Goal: Task Accomplishment & Management: Manage account settings

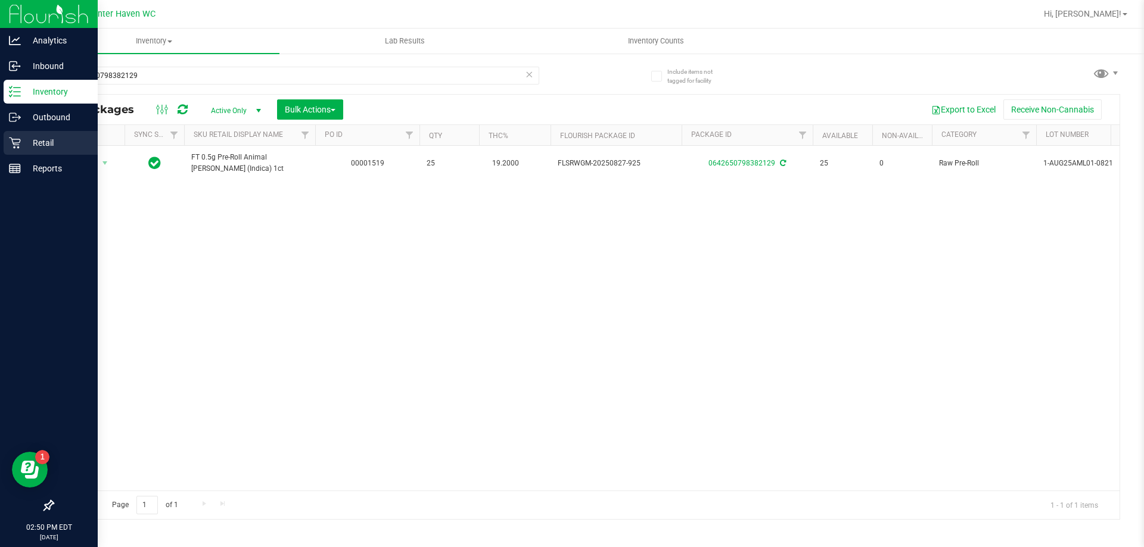
click at [26, 147] on p "Retail" at bounding box center [56, 143] width 71 height 14
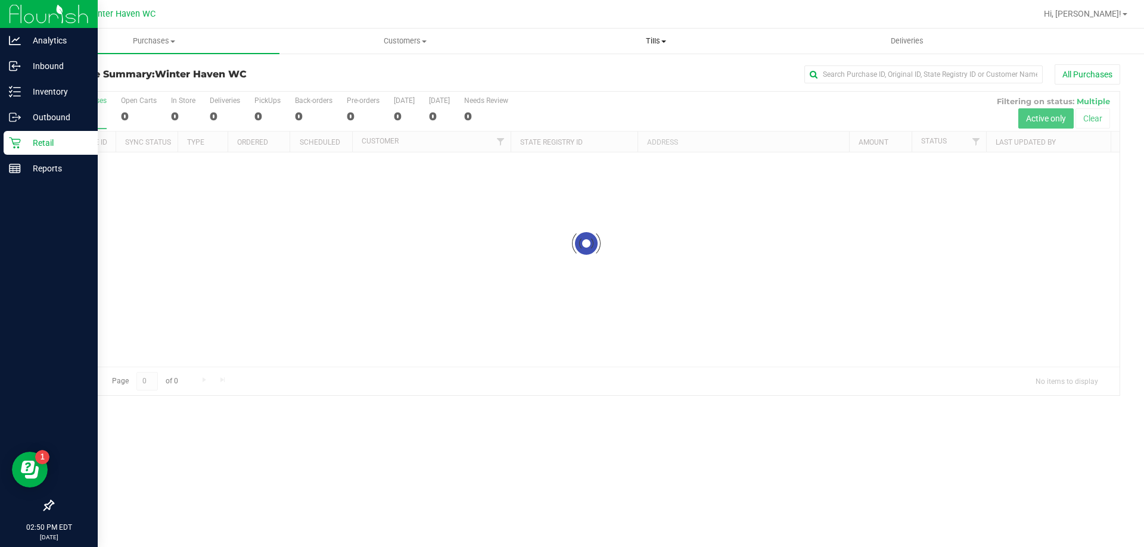
click at [647, 43] on span "Tills" at bounding box center [656, 41] width 250 height 11
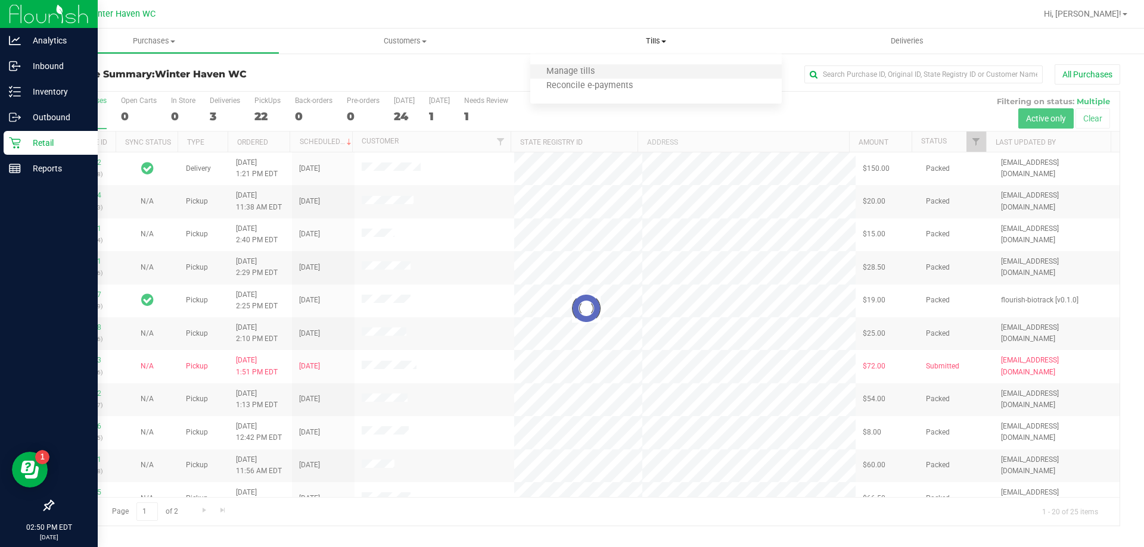
click at [627, 72] on li "Manage tills" at bounding box center [655, 72] width 251 height 14
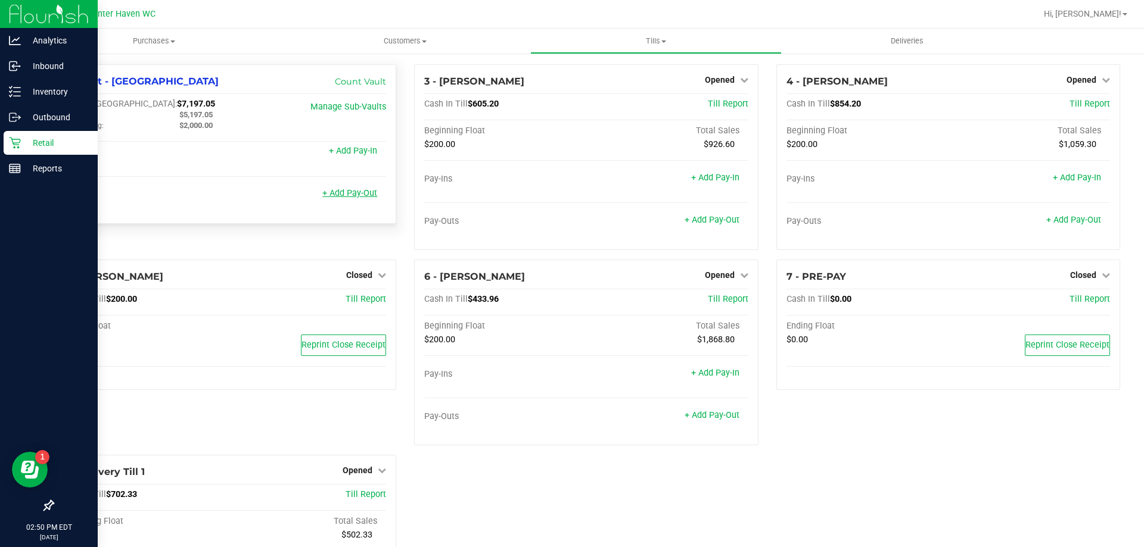
click at [344, 192] on link "+ Add Pay-Out" at bounding box center [349, 193] width 55 height 10
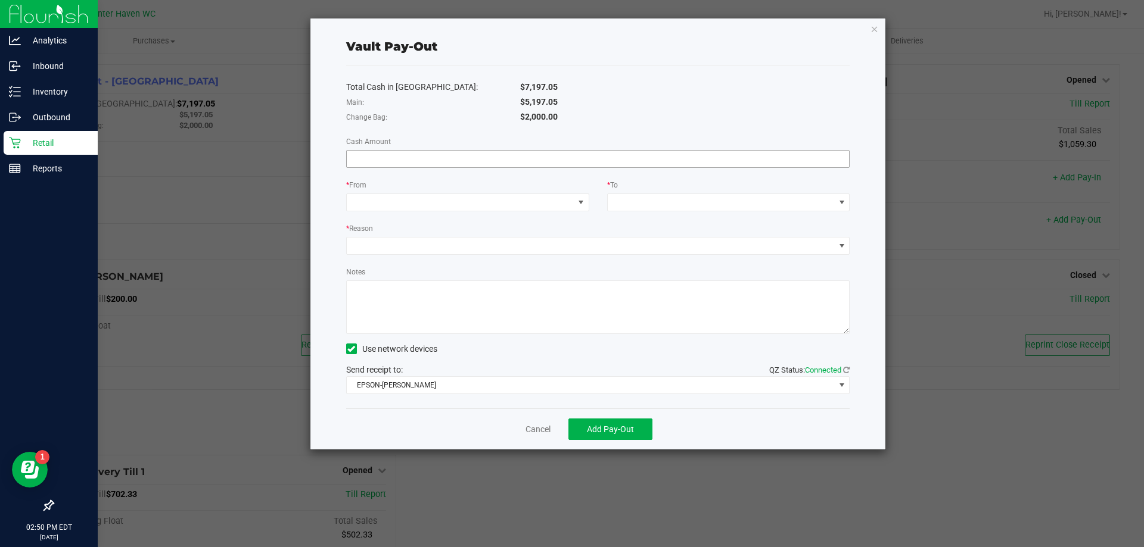
click at [393, 161] on input at bounding box center [598, 159] width 503 height 17
type input "$810.00"
click at [372, 176] on div "Total Cash in [GEOGRAPHIC_DATA]: $7,197.05 Main: $5,197.05 Change Bag: $2,000.0…" at bounding box center [598, 237] width 504 height 343
click at [407, 203] on span at bounding box center [460, 202] width 227 height 17
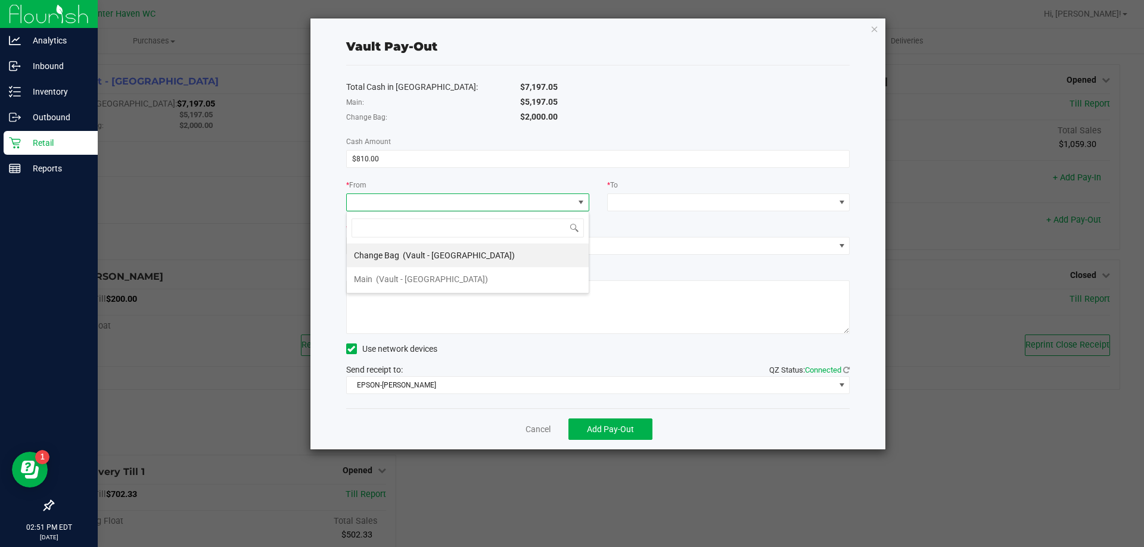
scroll to position [18, 243]
click at [429, 256] on span "(Vault - [GEOGRAPHIC_DATA])" at bounding box center [459, 256] width 112 height 10
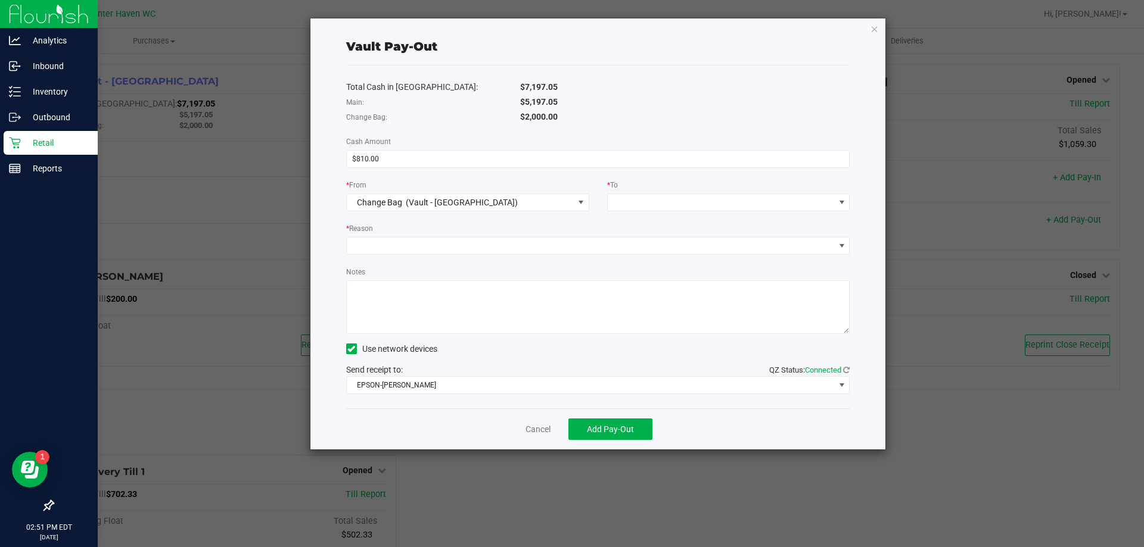
drag, startPoint x: 556, startPoint y: 119, endPoint x: 338, endPoint y: 113, distance: 217.5
click at [338, 113] on div "Change Bag: $2,000.00" at bounding box center [598, 117] width 522 height 15
click at [491, 128] on div "Total Cash in [GEOGRAPHIC_DATA]: $7,197.05 Main: $5,197.05 Change Bag: $2,000.0…" at bounding box center [598, 237] width 504 height 343
click at [625, 202] on span at bounding box center [721, 202] width 227 height 17
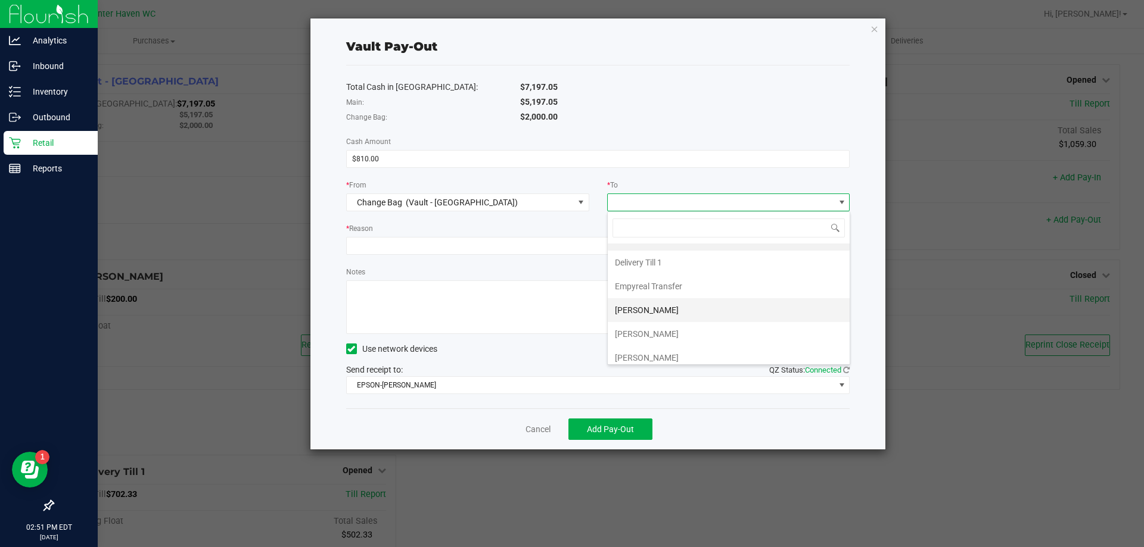
scroll to position [0, 0]
click at [667, 306] on span "Empyreal Transfer" at bounding box center [648, 303] width 67 height 10
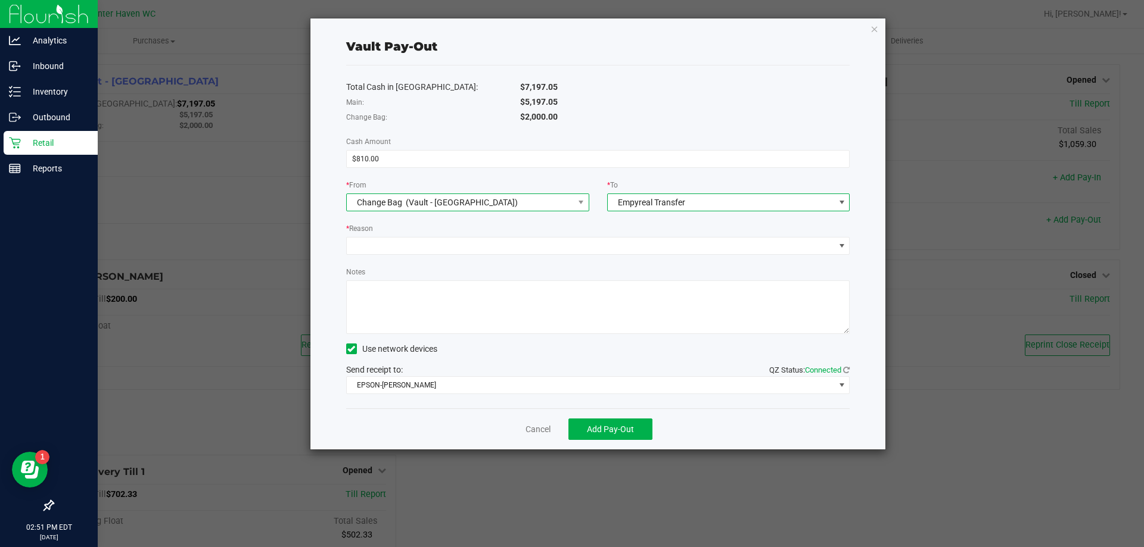
click at [529, 210] on span "Change Bag (Vault - [GEOGRAPHIC_DATA])" at bounding box center [460, 202] width 227 height 17
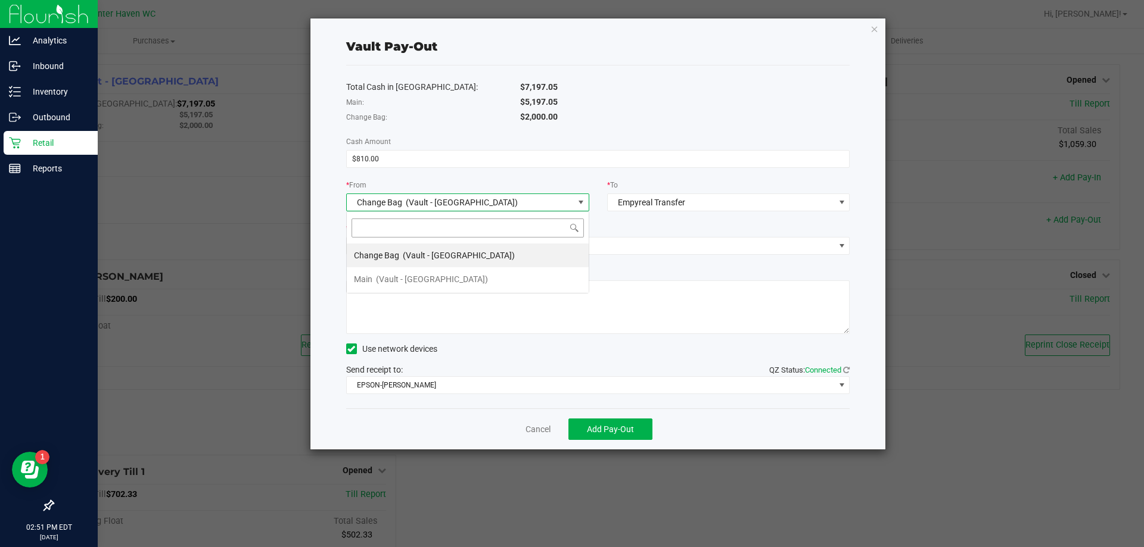
scroll to position [18, 243]
click at [598, 230] on div "* Reason" at bounding box center [598, 229] width 504 height 15
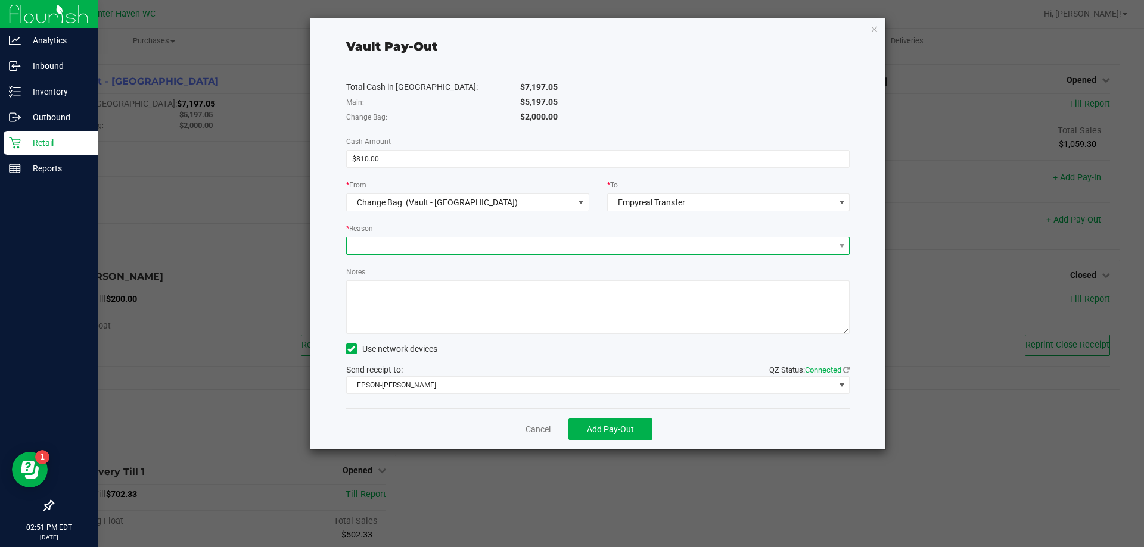
click at [591, 244] on span at bounding box center [591, 246] width 488 height 17
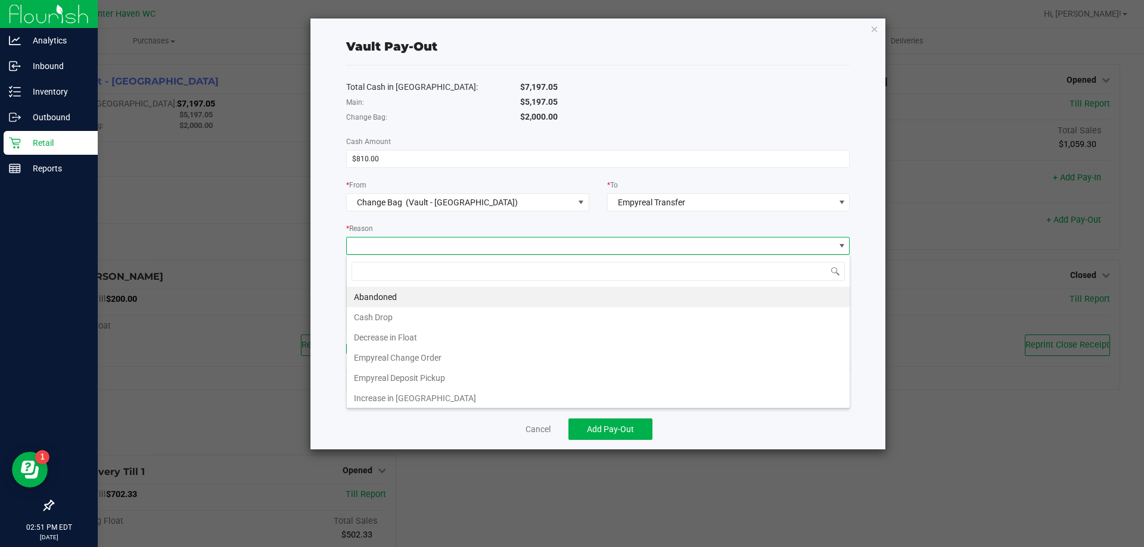
scroll to position [18, 503]
click at [531, 353] on li "Empyreal Change Order" at bounding box center [598, 358] width 503 height 20
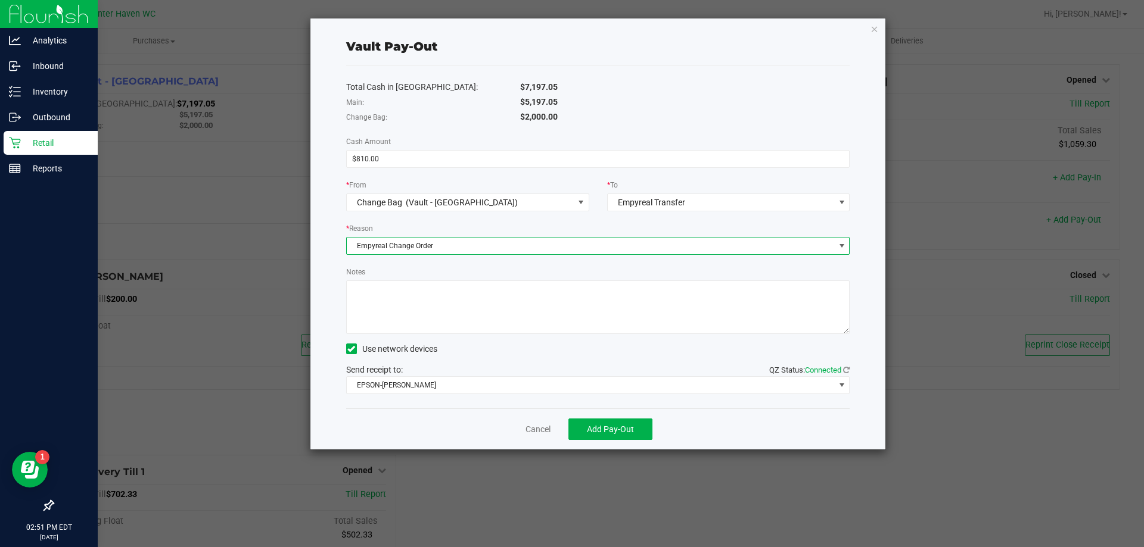
click at [466, 292] on textarea "Notes" at bounding box center [598, 308] width 504 height 54
type textarea "Change Order $810"
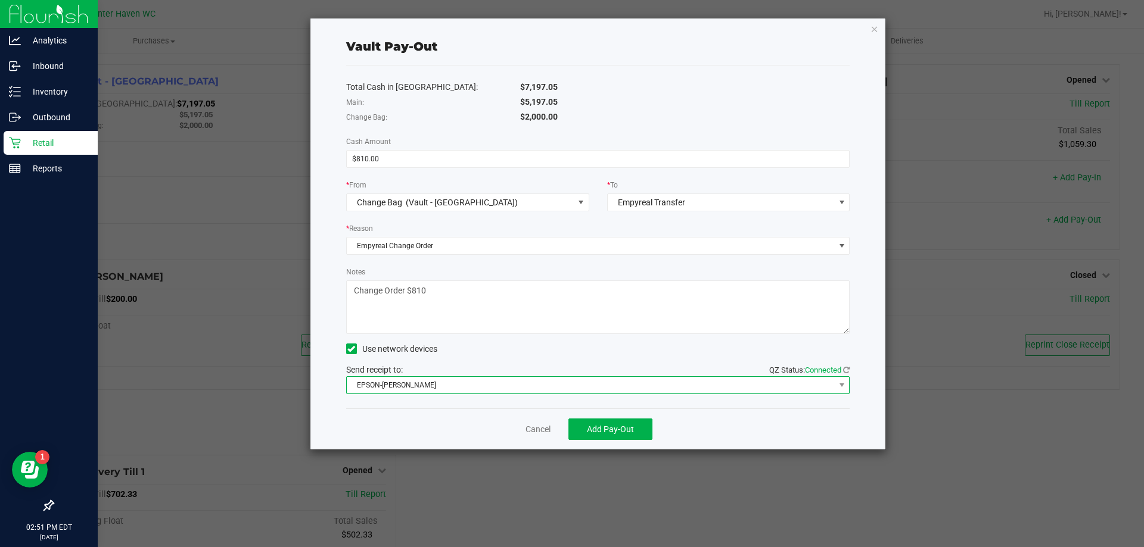
click at [497, 380] on span "EPSON-[PERSON_NAME]" at bounding box center [591, 385] width 488 height 17
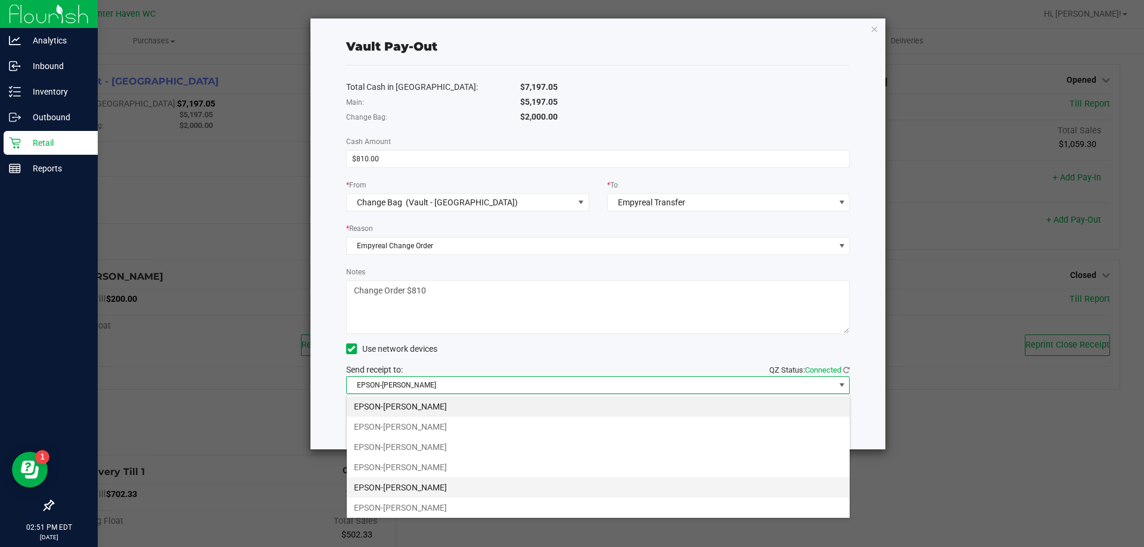
click at [476, 483] on li "EPSON-[PERSON_NAME]" at bounding box center [598, 488] width 503 height 20
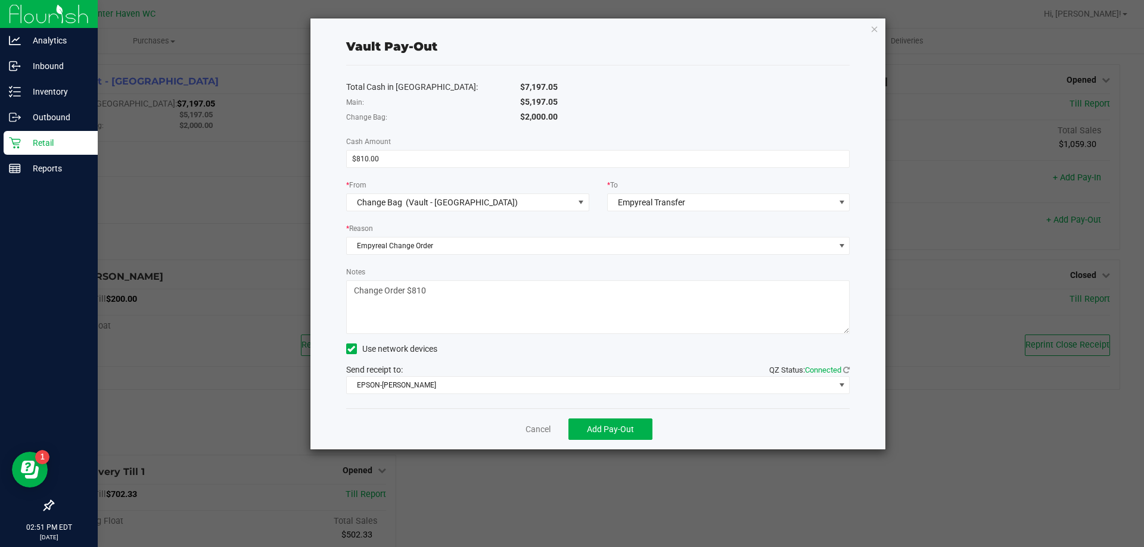
drag, startPoint x: 474, startPoint y: 434, endPoint x: 499, endPoint y: 438, distance: 24.8
click at [475, 434] on div "Cancel Add Pay-Out" at bounding box center [598, 429] width 504 height 41
click at [588, 431] on span "Add Pay-Out" at bounding box center [610, 430] width 47 height 10
click at [538, 431] on link "Dismiss" at bounding box center [533, 429] width 29 height 13
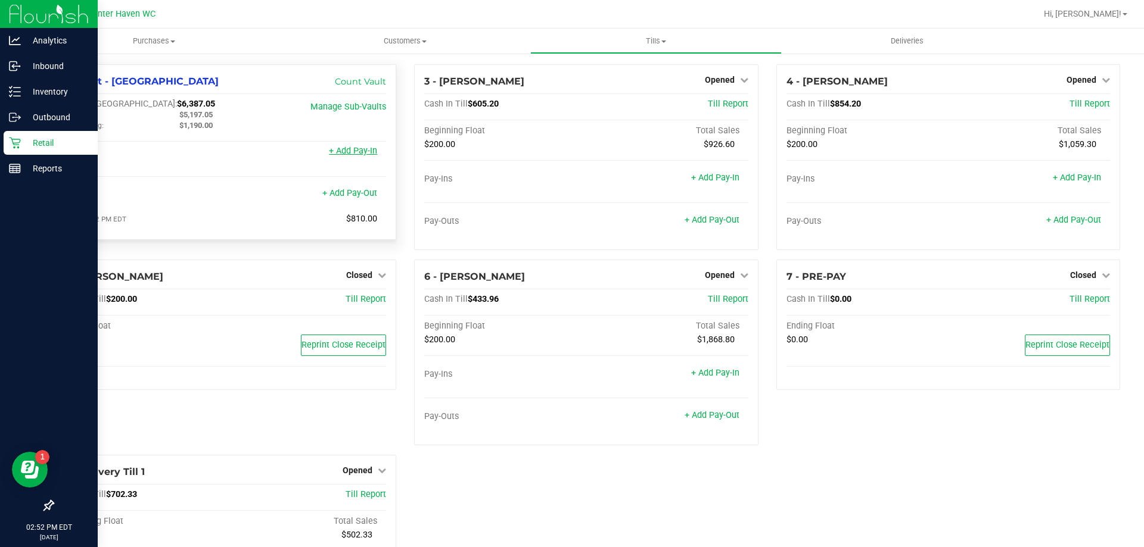
click at [365, 152] on link "+ Add Pay-In" at bounding box center [353, 151] width 48 height 10
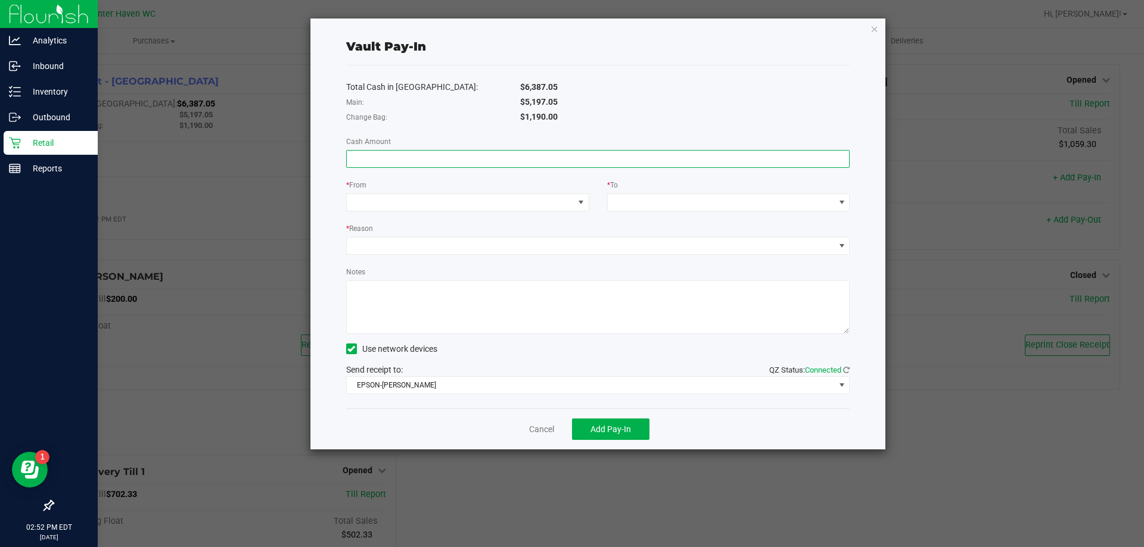
click at [609, 166] on input at bounding box center [598, 159] width 503 height 17
type input "$810.00"
click at [642, 132] on div "Total Cash in [GEOGRAPHIC_DATA]: $6,387.05 Main: $5,197.05 Change Bag: $1,190.0…" at bounding box center [598, 237] width 504 height 343
click at [576, 203] on span at bounding box center [581, 203] width 10 height 10
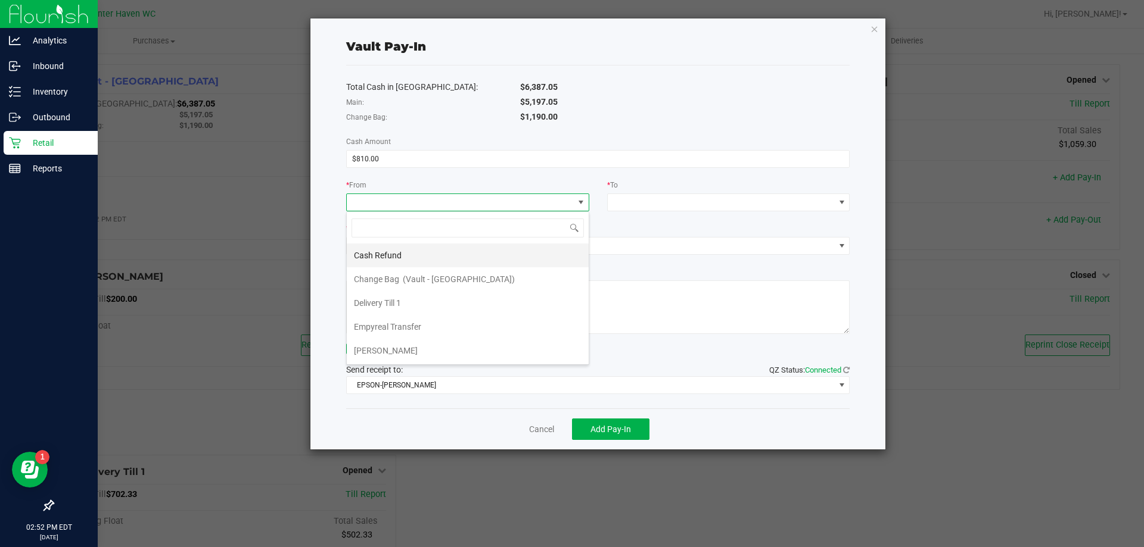
scroll to position [18, 243]
click at [460, 323] on li "Empyreal Transfer" at bounding box center [468, 327] width 242 height 24
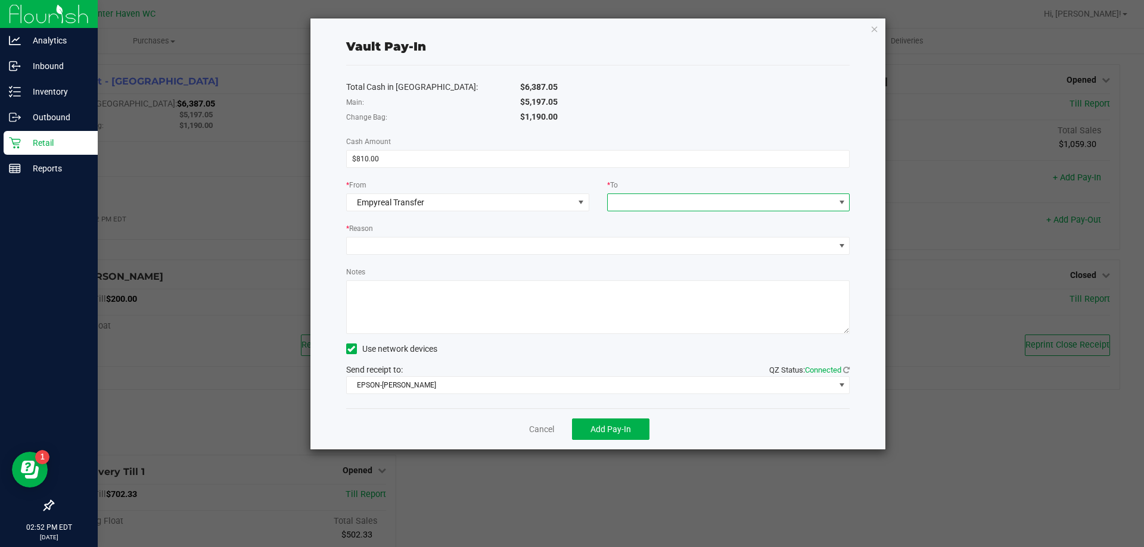
click at [714, 198] on span at bounding box center [721, 202] width 227 height 17
click at [721, 251] on span "(Vault - [GEOGRAPHIC_DATA])" at bounding box center [720, 256] width 112 height 10
click at [649, 228] on div "* Reason" at bounding box center [598, 229] width 504 height 15
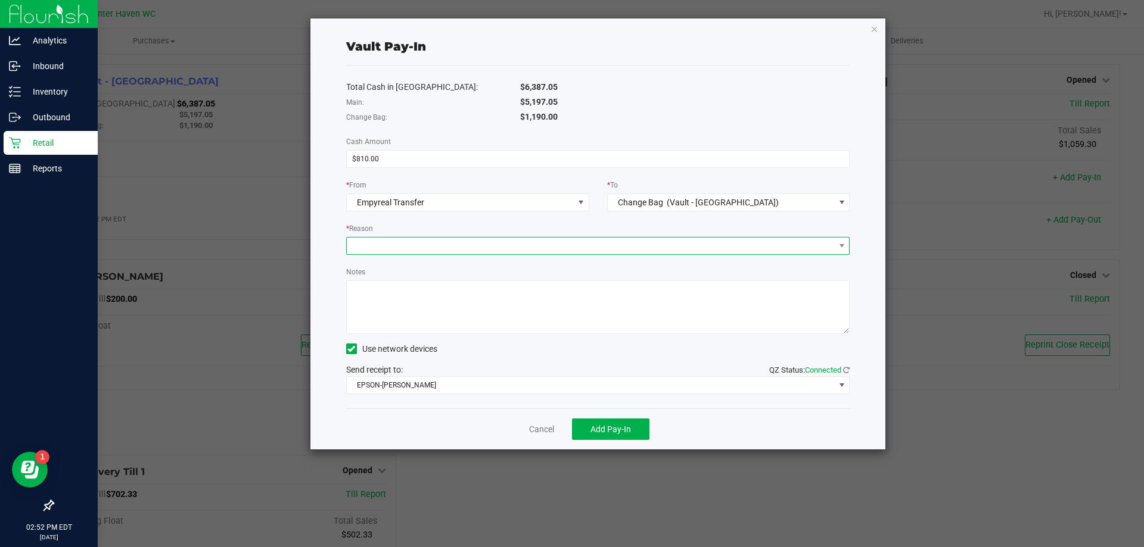
click at [546, 251] on span at bounding box center [591, 246] width 488 height 17
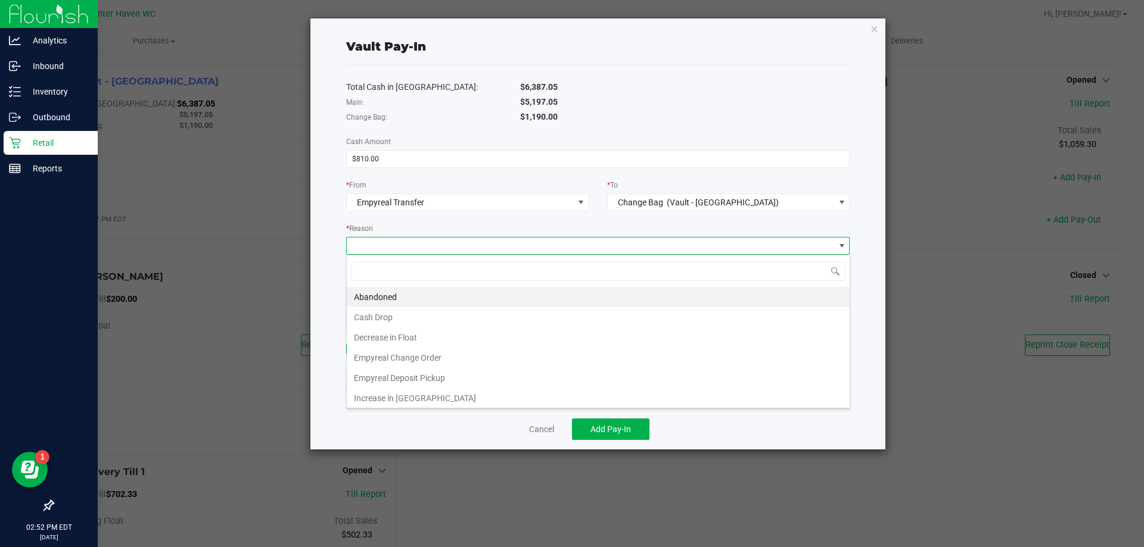
scroll to position [18, 503]
click at [443, 365] on li "Empyreal Change Order" at bounding box center [598, 358] width 503 height 20
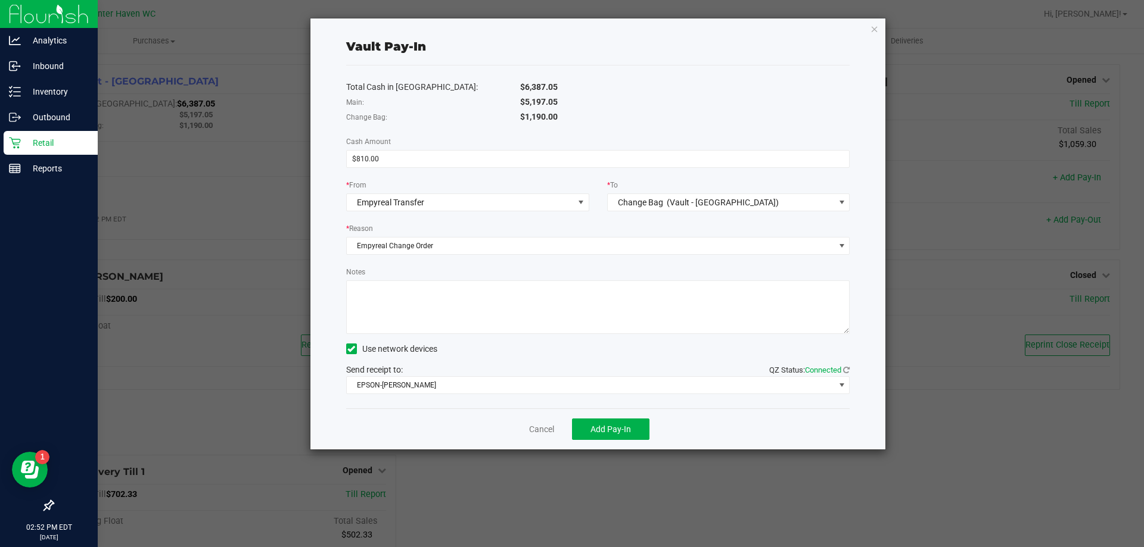
click at [438, 297] on textarea "Notes" at bounding box center [598, 308] width 504 height 54
click at [378, 303] on textarea "Notes" at bounding box center [598, 308] width 504 height 54
drag, startPoint x: 378, startPoint y: 309, endPoint x: 426, endPoint y: 309, distance: 48.2
click at [384, 309] on textarea "Notes" at bounding box center [598, 308] width 504 height 54
drag, startPoint x: 428, startPoint y: 309, endPoint x: 434, endPoint y: 302, distance: 9.3
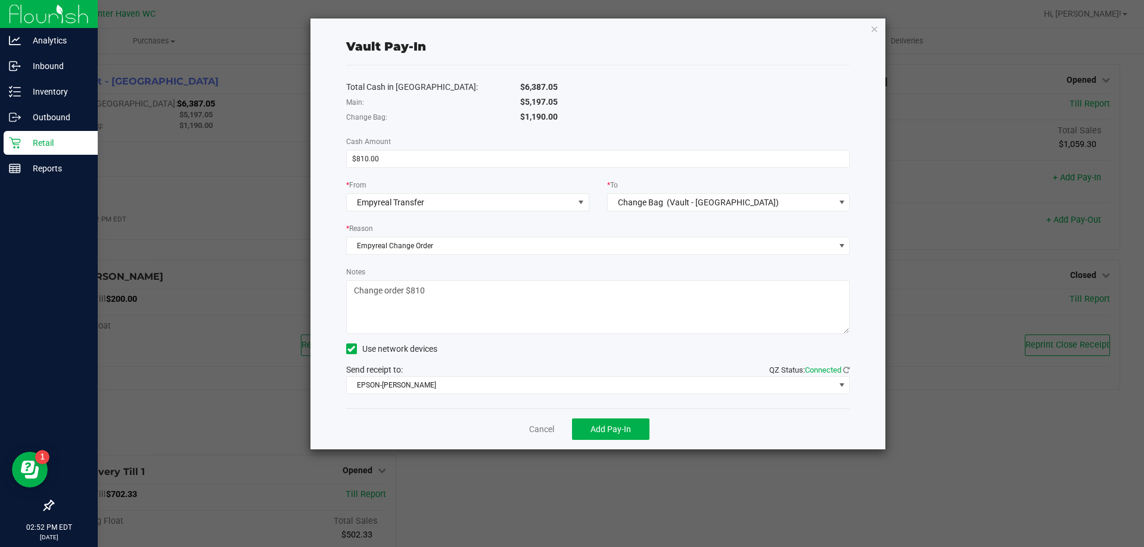
click at [429, 309] on textarea "Notes" at bounding box center [598, 308] width 504 height 54
click at [434, 302] on textarea "Notes" at bounding box center [598, 308] width 504 height 54
type textarea "Change order $810"
click at [554, 356] on div "Use network devices" at bounding box center [598, 349] width 504 height 18
click at [617, 416] on div "Cancel Add Pay-In" at bounding box center [598, 429] width 504 height 41
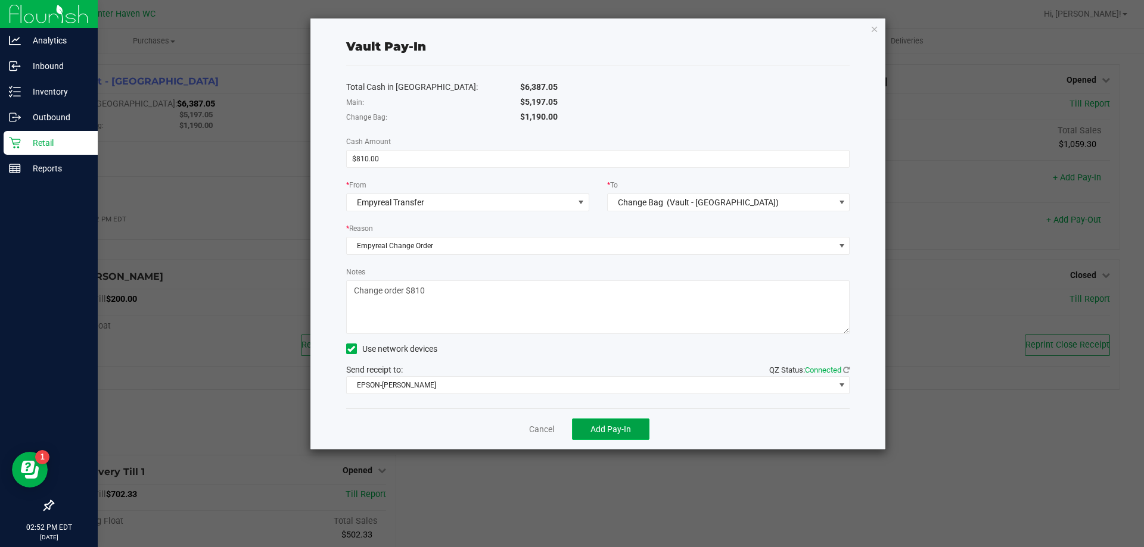
click at [624, 428] on span "Add Pay-In" at bounding box center [610, 430] width 41 height 10
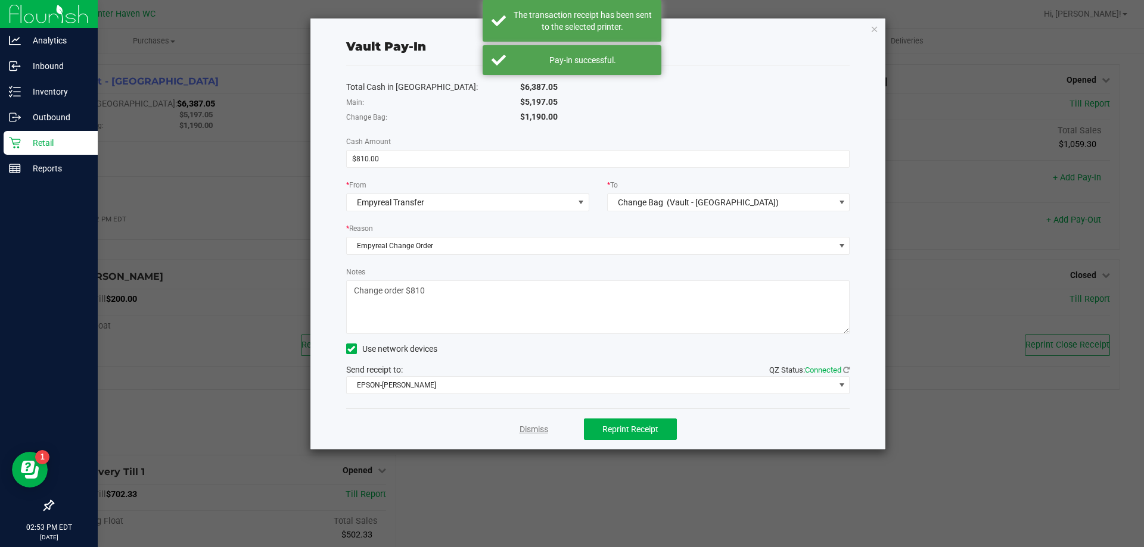
drag, startPoint x: 550, startPoint y: 428, endPoint x: 543, endPoint y: 427, distance: 7.2
click at [547, 428] on div "Dismiss Reprint Receipt" at bounding box center [598, 429] width 504 height 41
click at [543, 427] on link "Dismiss" at bounding box center [533, 429] width 29 height 13
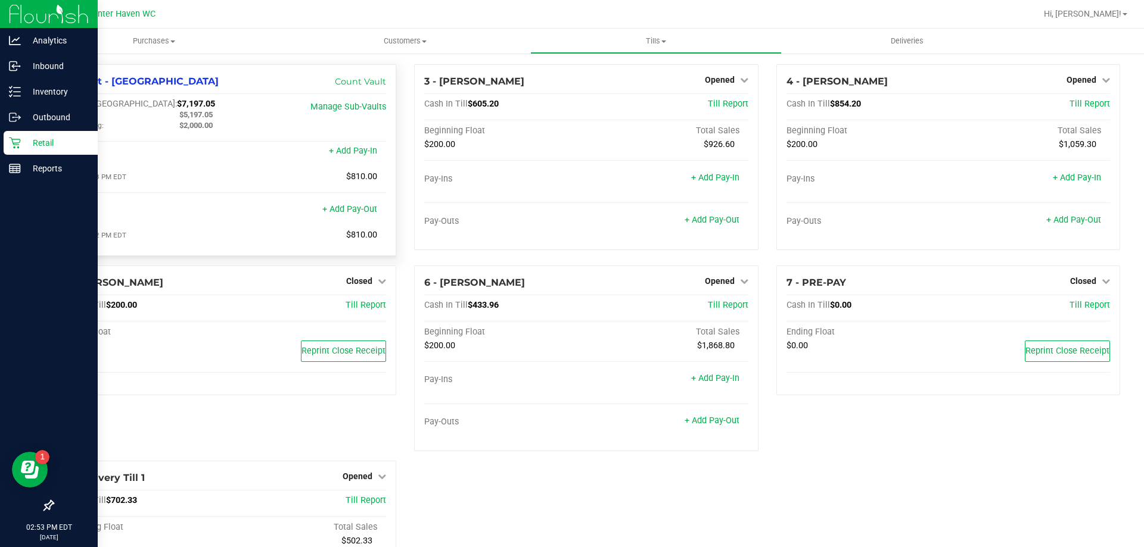
drag, startPoint x: 222, startPoint y: 128, endPoint x: 176, endPoint y: 130, distance: 45.9
click at [176, 130] on div "$2,000.00" at bounding box center [228, 125] width 117 height 11
click at [217, 130] on div "$2,000.00" at bounding box center [228, 125] width 117 height 11
click at [23, 89] on p "Inventory" at bounding box center [56, 92] width 71 height 14
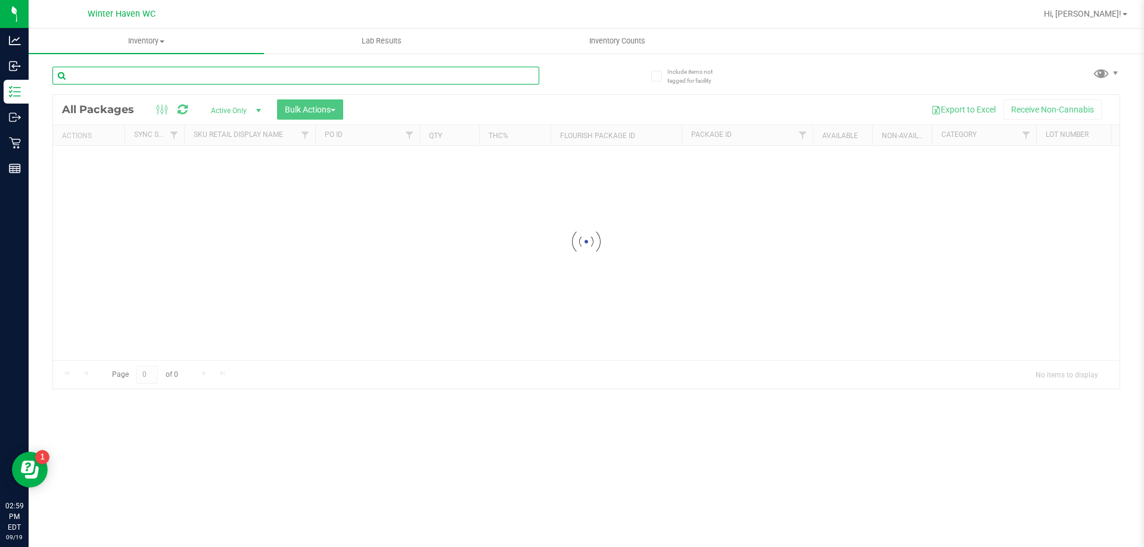
click at [117, 75] on input "text" at bounding box center [295, 76] width 487 height 18
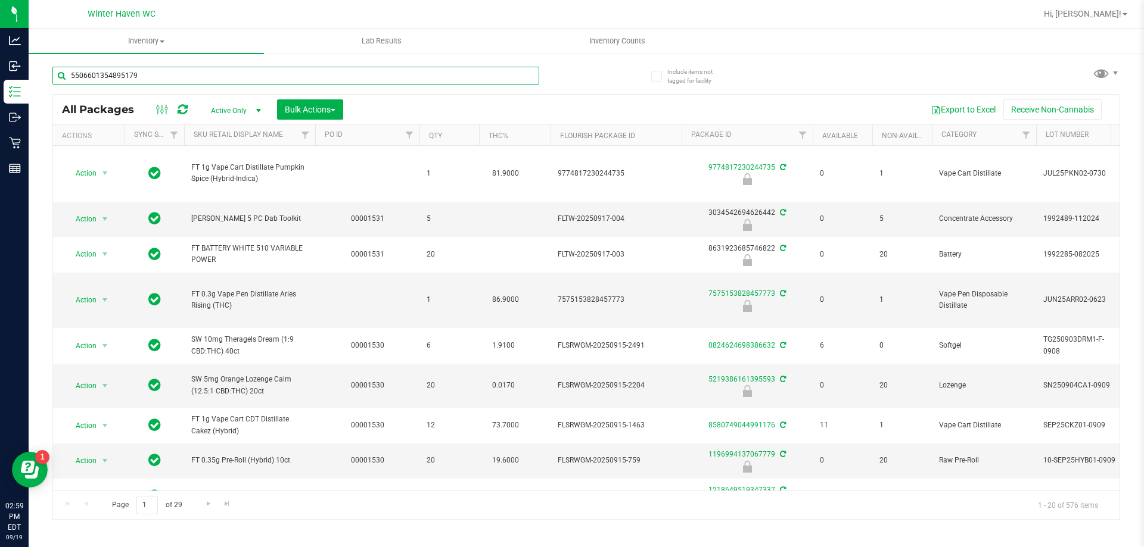
type input "5506601354895179"
click at [562, 91] on div "5506601354895179" at bounding box center [319, 75] width 534 height 38
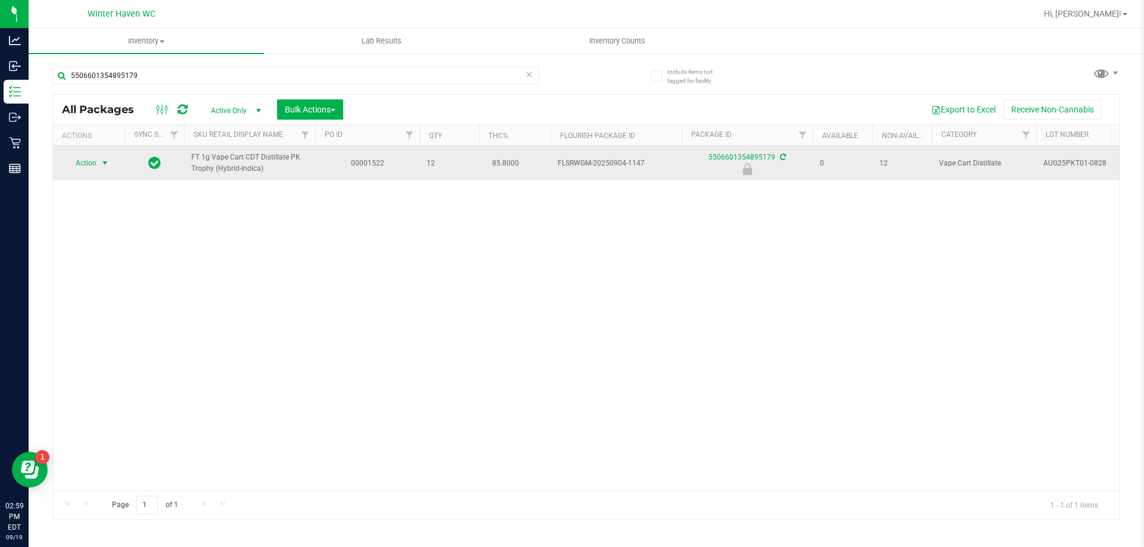
click at [83, 164] on span "Action" at bounding box center [81, 163] width 32 height 17
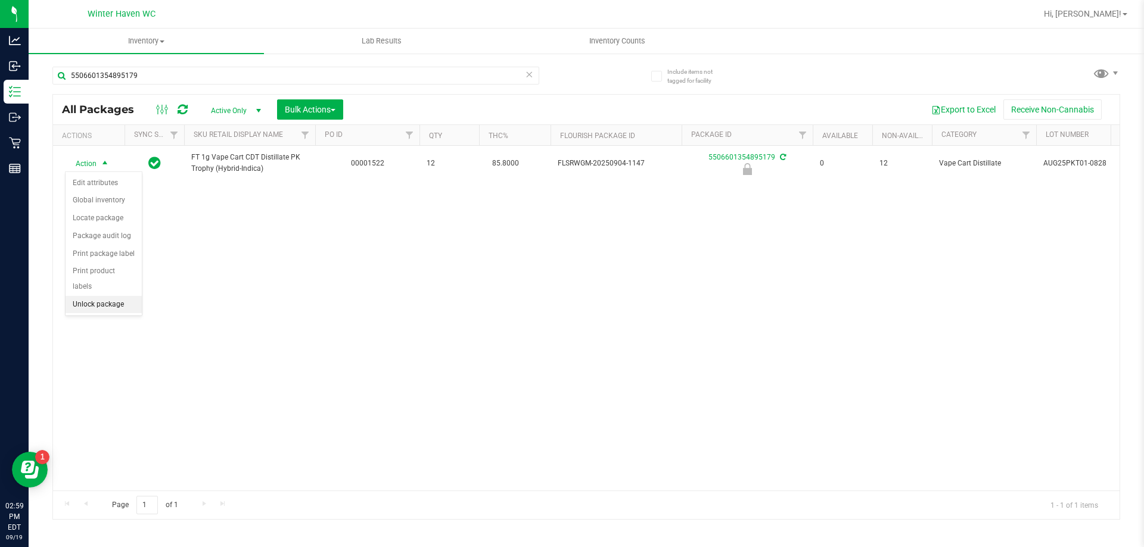
click at [91, 296] on li "Unlock package" at bounding box center [104, 305] width 76 height 18
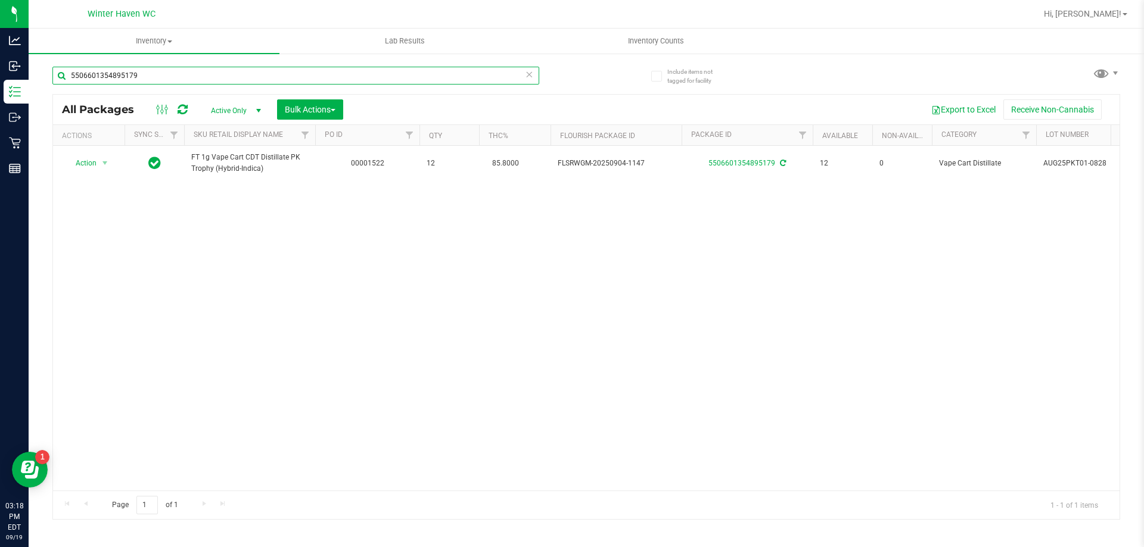
click at [144, 75] on input "5506601354895179" at bounding box center [295, 76] width 487 height 18
click at [144, 74] on input "5506601354895179" at bounding box center [295, 76] width 487 height 18
type input "6863431051205582"
click at [92, 166] on span "Action" at bounding box center [81, 163] width 32 height 17
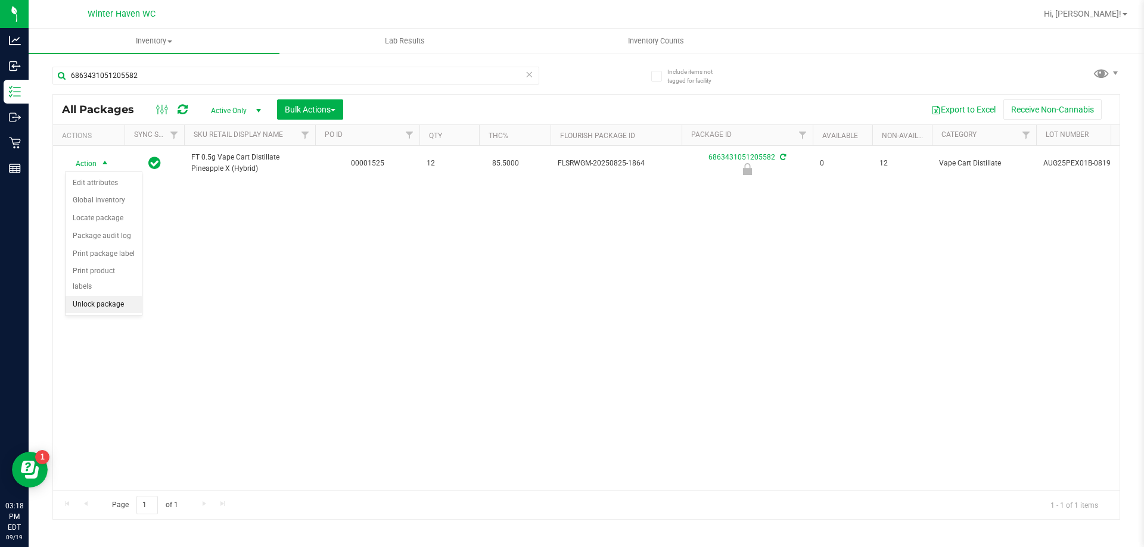
click at [116, 296] on li "Unlock package" at bounding box center [104, 305] width 76 height 18
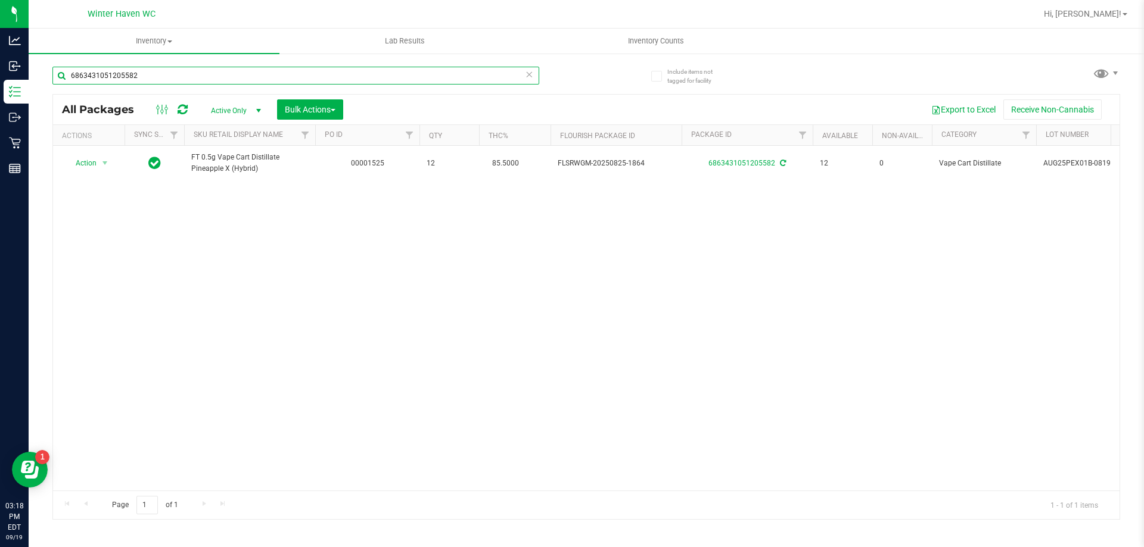
click at [267, 80] on input "6863431051205582" at bounding box center [295, 76] width 487 height 18
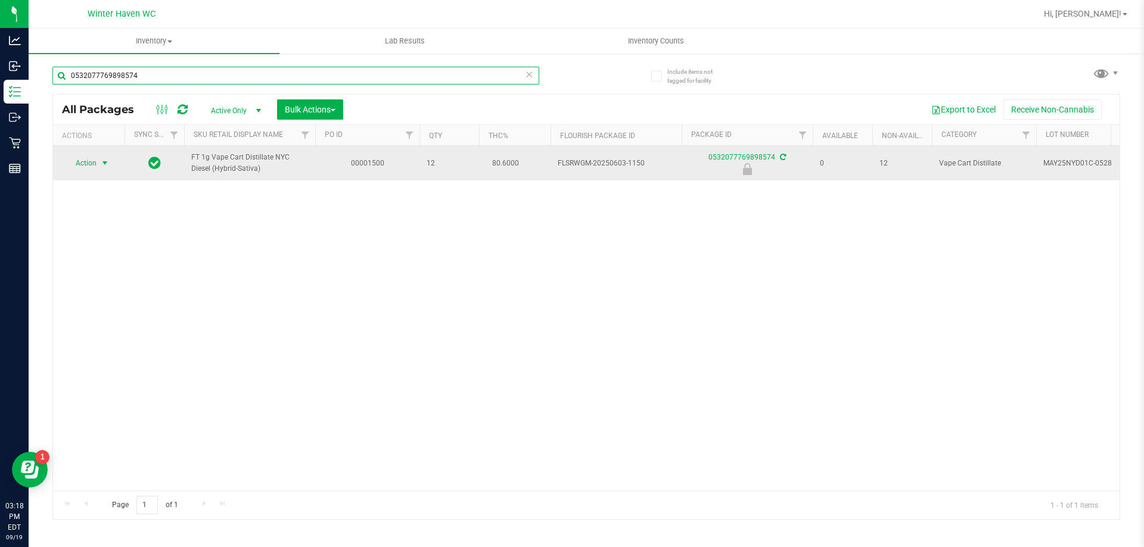
type input "0532077769898574"
click at [105, 164] on span "select" at bounding box center [105, 163] width 10 height 10
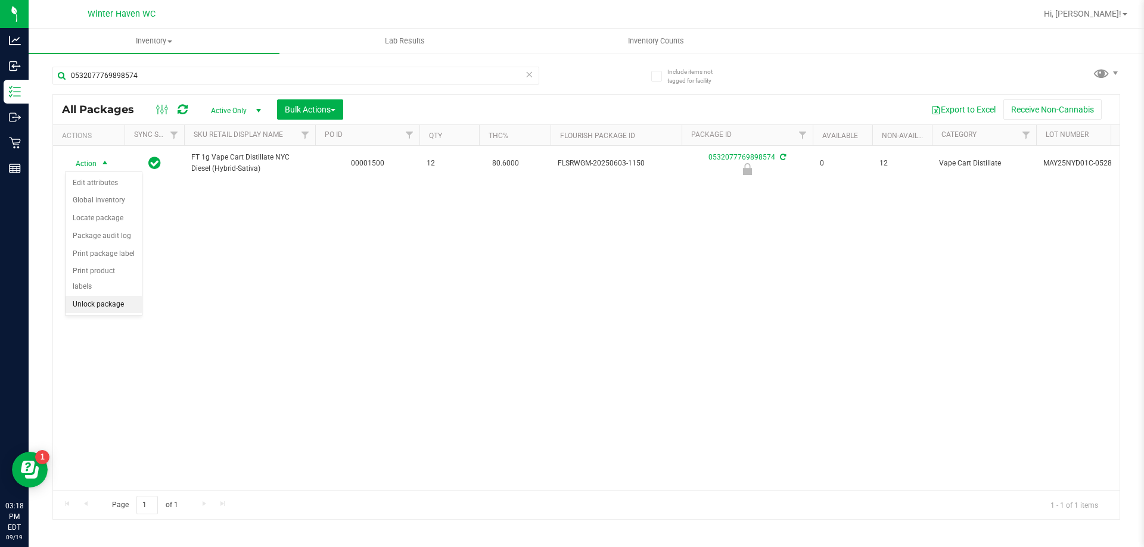
click at [120, 296] on li "Unlock package" at bounding box center [104, 305] width 76 height 18
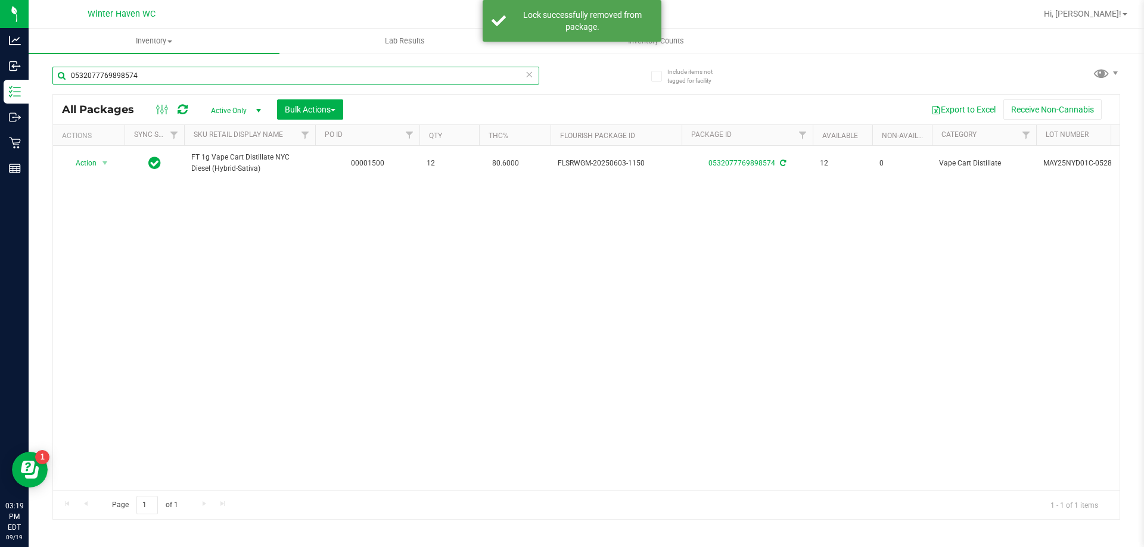
drag, startPoint x: 147, startPoint y: 78, endPoint x: 34, endPoint y: 74, distance: 113.2
click at [35, 74] on div "Include items not tagged for facility 0532077769898574 All Packages Active Only…" at bounding box center [586, 233] width 1115 height 363
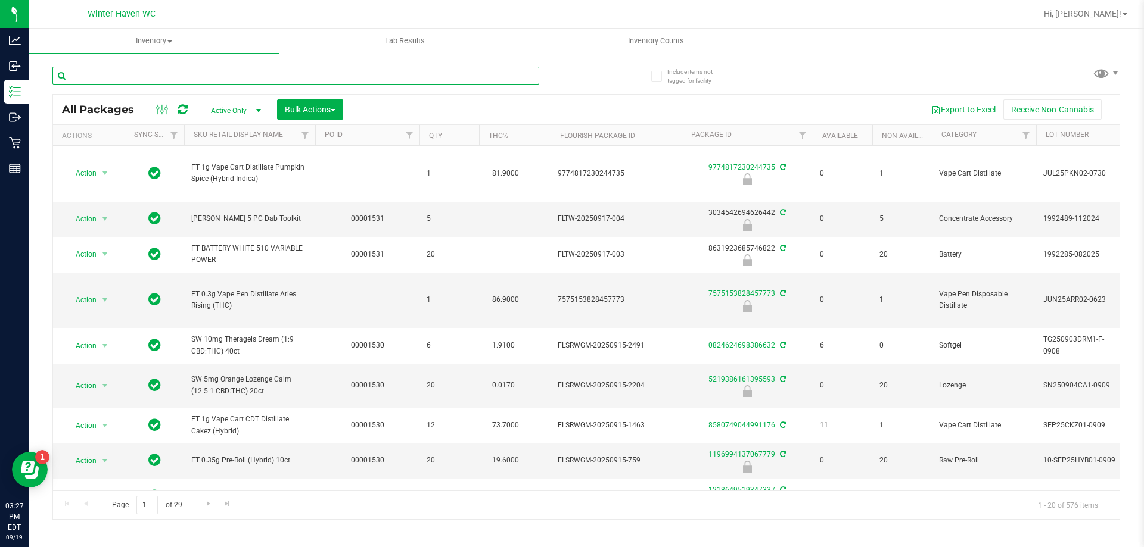
click at [95, 76] on input "text" at bounding box center [295, 76] width 487 height 18
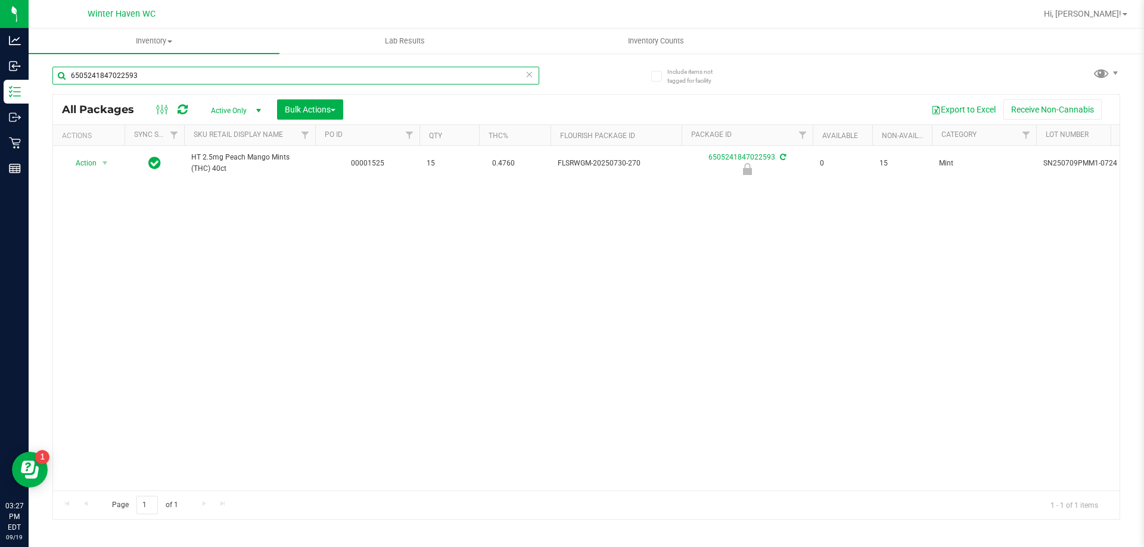
type input "6505241847022593"
click at [594, 76] on div "6505241847022593 All Packages Active Only Active Only Lab Samples Locked All Ex…" at bounding box center [585, 287] width 1067 height 465
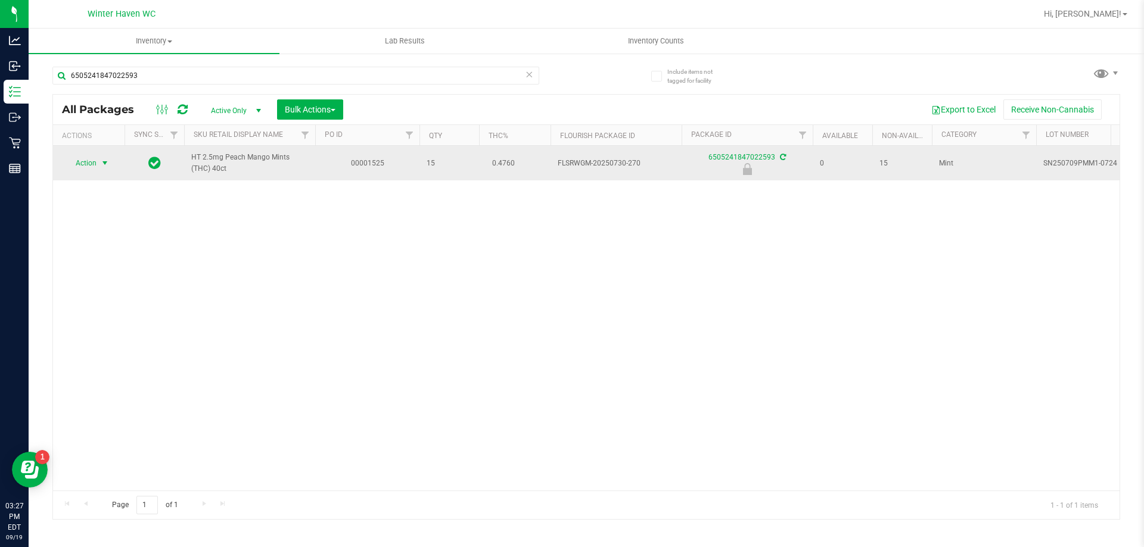
click at [91, 162] on span "Action" at bounding box center [81, 163] width 32 height 17
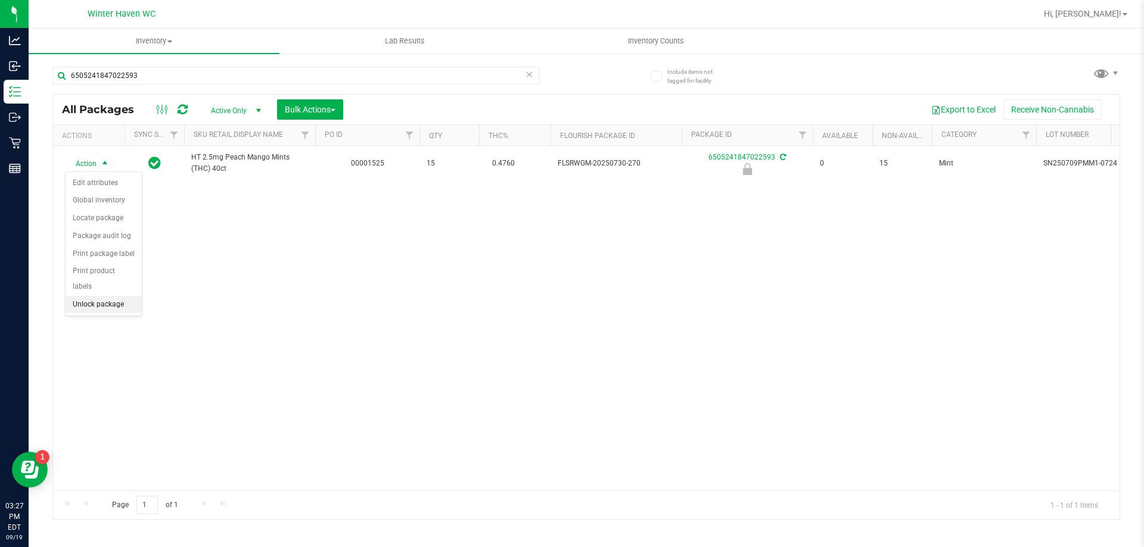
click at [96, 296] on li "Unlock package" at bounding box center [104, 305] width 76 height 18
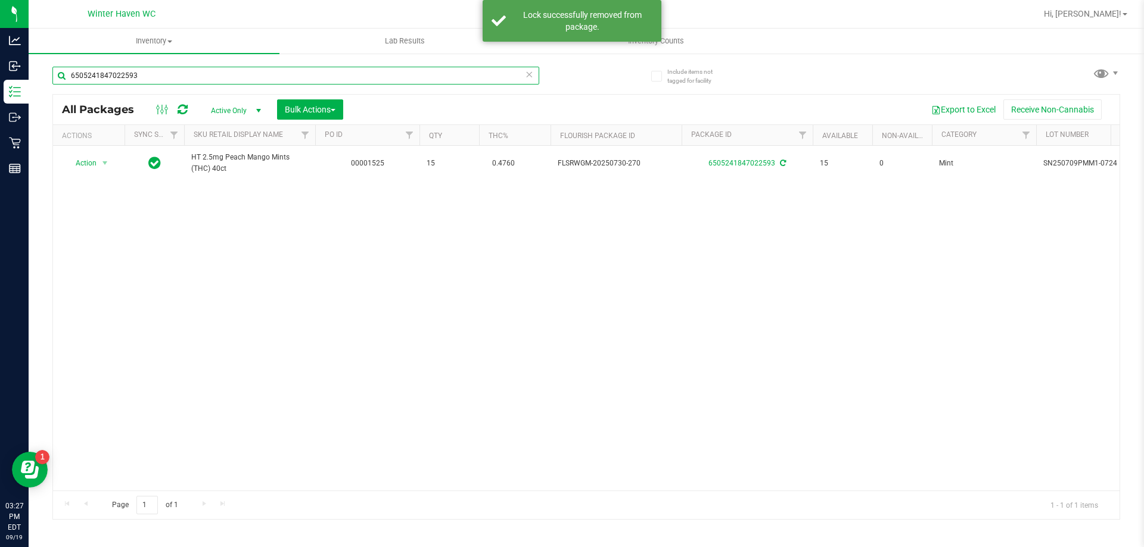
drag, startPoint x: 139, startPoint y: 78, endPoint x: 66, endPoint y: 89, distance: 74.1
click at [66, 89] on div "6505241847022593" at bounding box center [295, 80] width 487 height 27
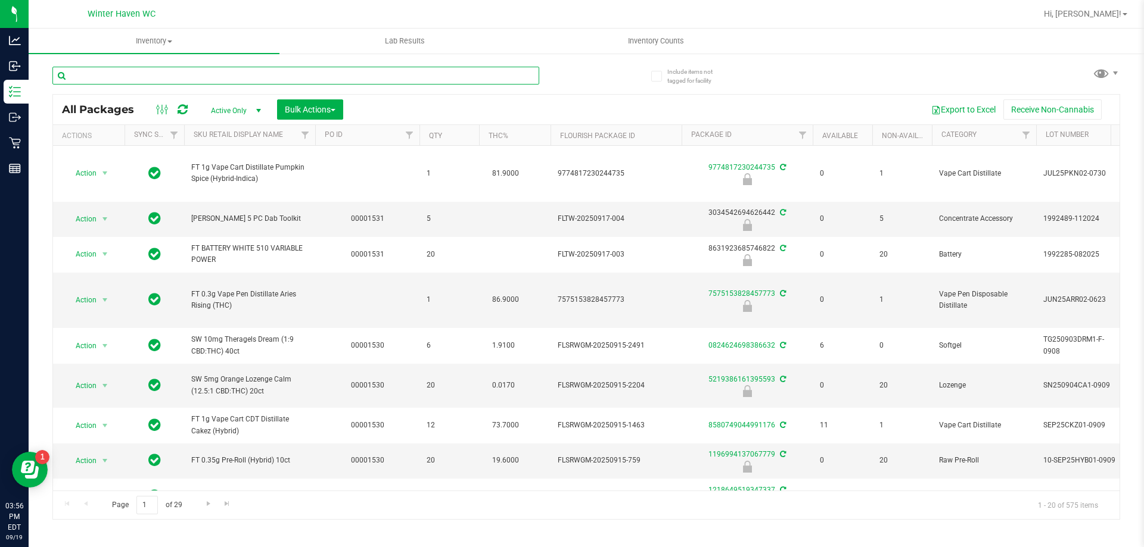
click at [119, 80] on input "text" at bounding box center [295, 76] width 487 height 18
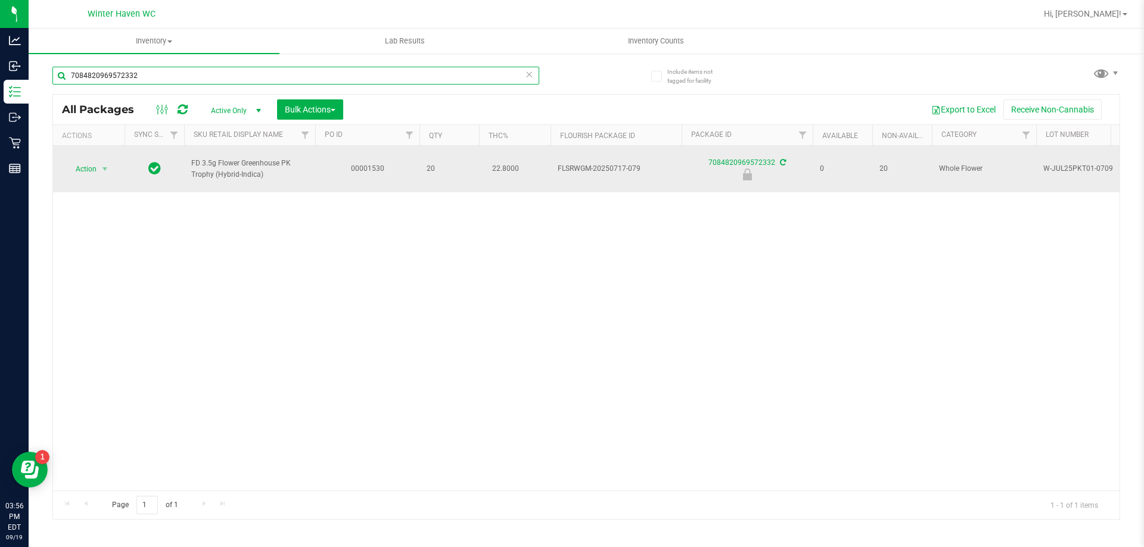
type input "7084820969572332"
click at [85, 164] on span "Action" at bounding box center [81, 169] width 32 height 17
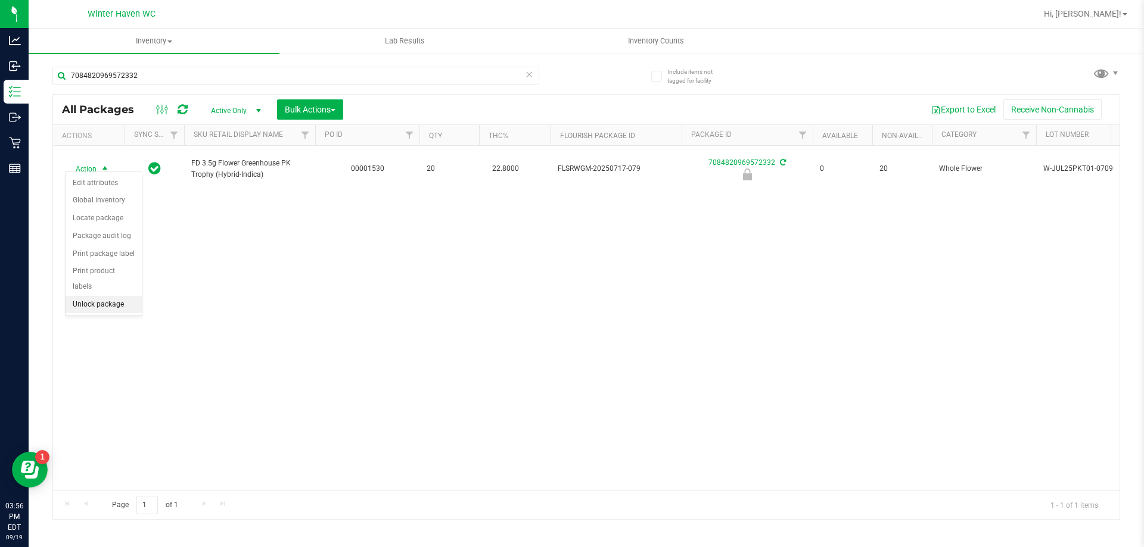
click at [111, 296] on li "Unlock package" at bounding box center [104, 305] width 76 height 18
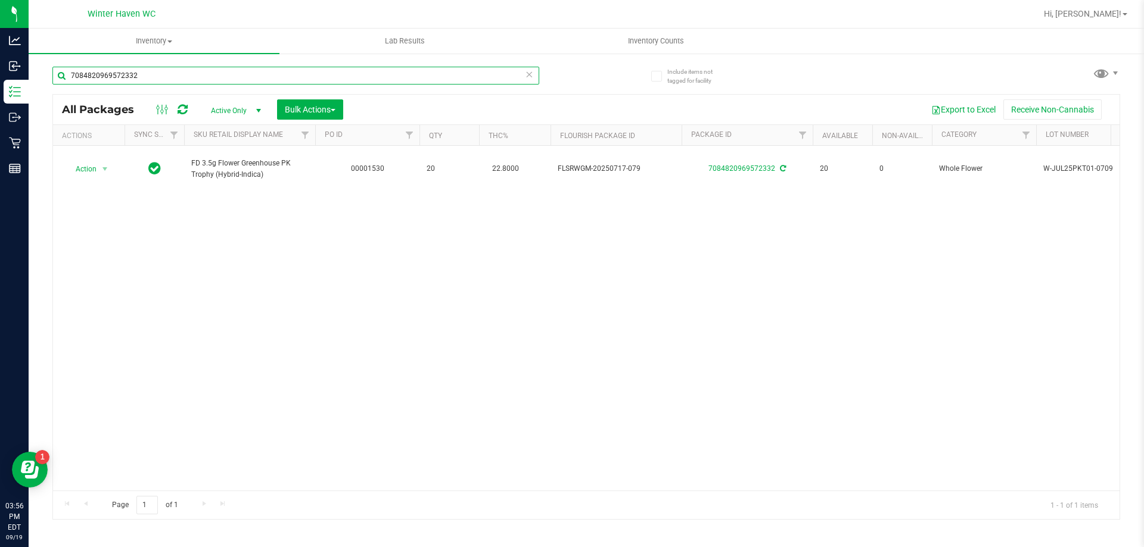
drag, startPoint x: 123, startPoint y: 70, endPoint x: 58, endPoint y: 71, distance: 64.9
click at [58, 71] on input "7084820969572332" at bounding box center [295, 76] width 487 height 18
